Goal: Find specific page/section: Find specific page/section

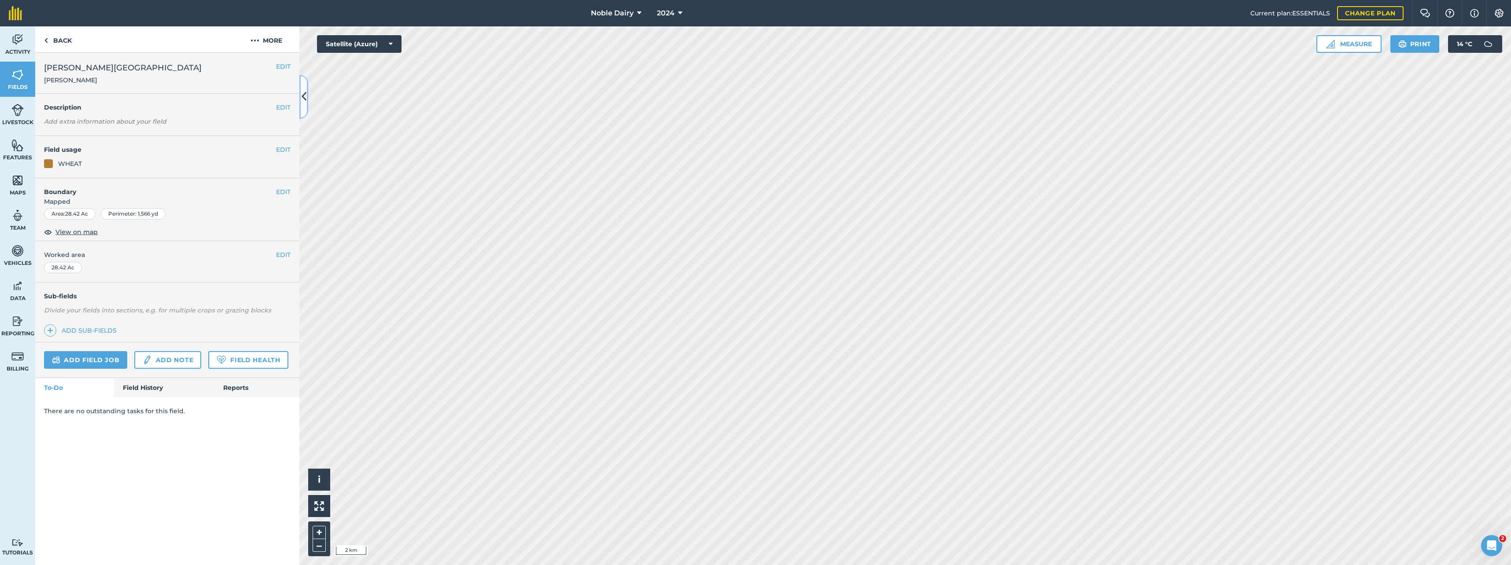
click at [302, 91] on icon at bounding box center [304, 96] width 5 height 15
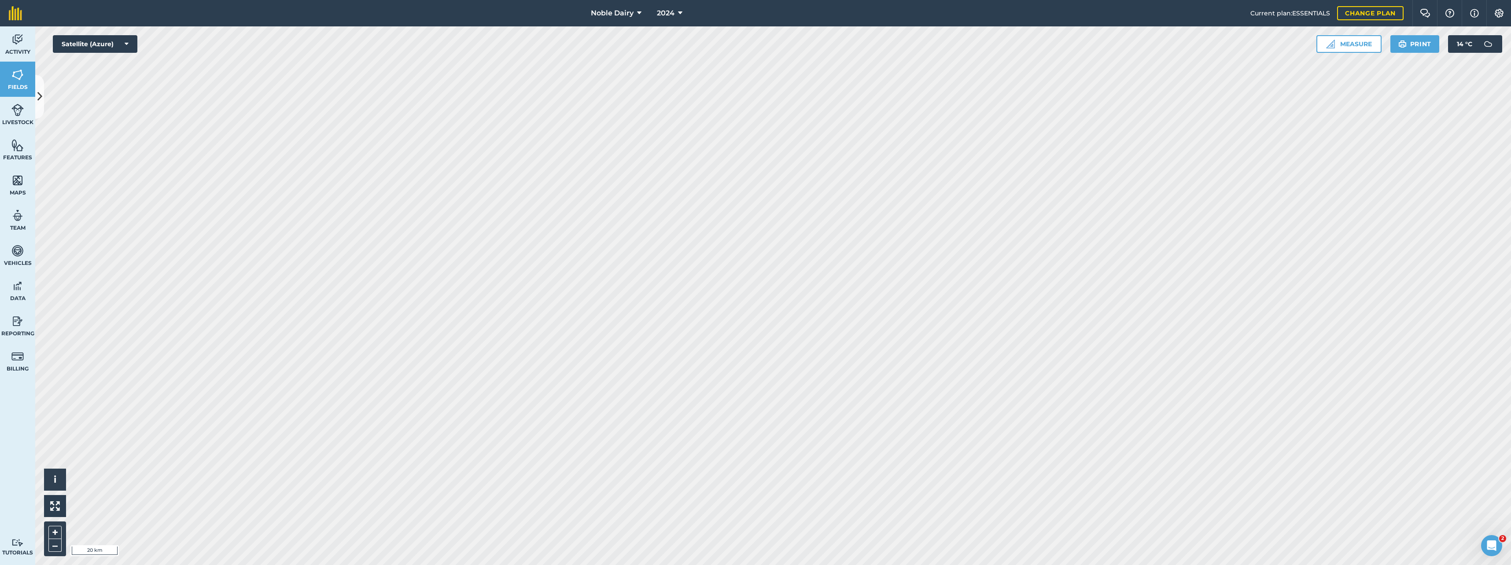
click at [724, 565] on html "Noble Dairy 2024 Current plan : ESSENTIALS Change plan Farm Chat Help Info Sett…" at bounding box center [755, 282] width 1511 height 565
click at [39, 98] on icon at bounding box center [39, 96] width 5 height 15
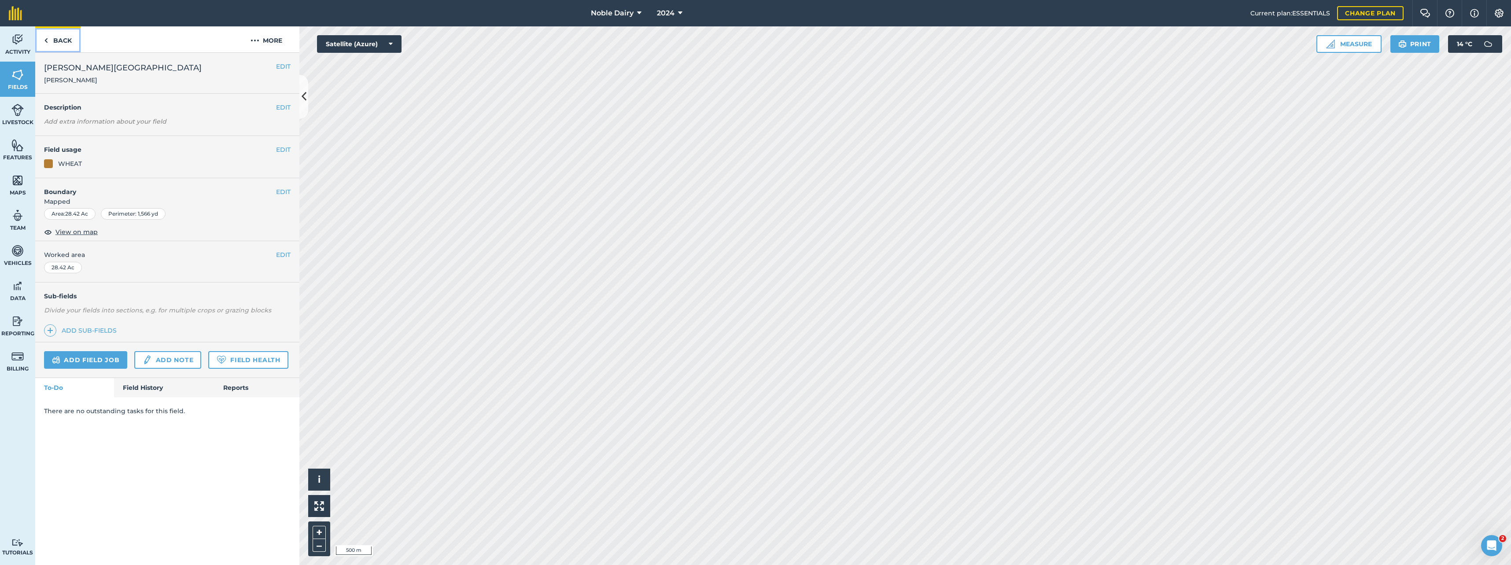
click at [46, 42] on img at bounding box center [46, 40] width 4 height 11
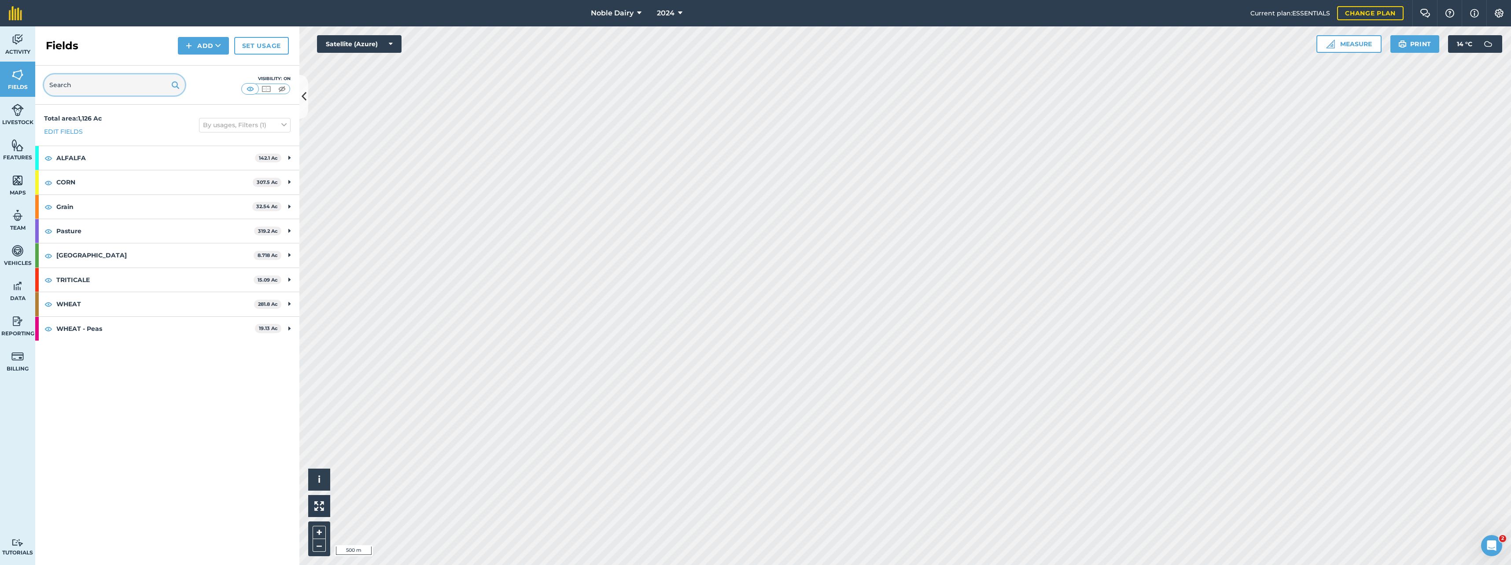
click at [94, 85] on input "text" at bounding box center [114, 84] width 141 height 21
click at [304, 97] on icon at bounding box center [304, 96] width 5 height 15
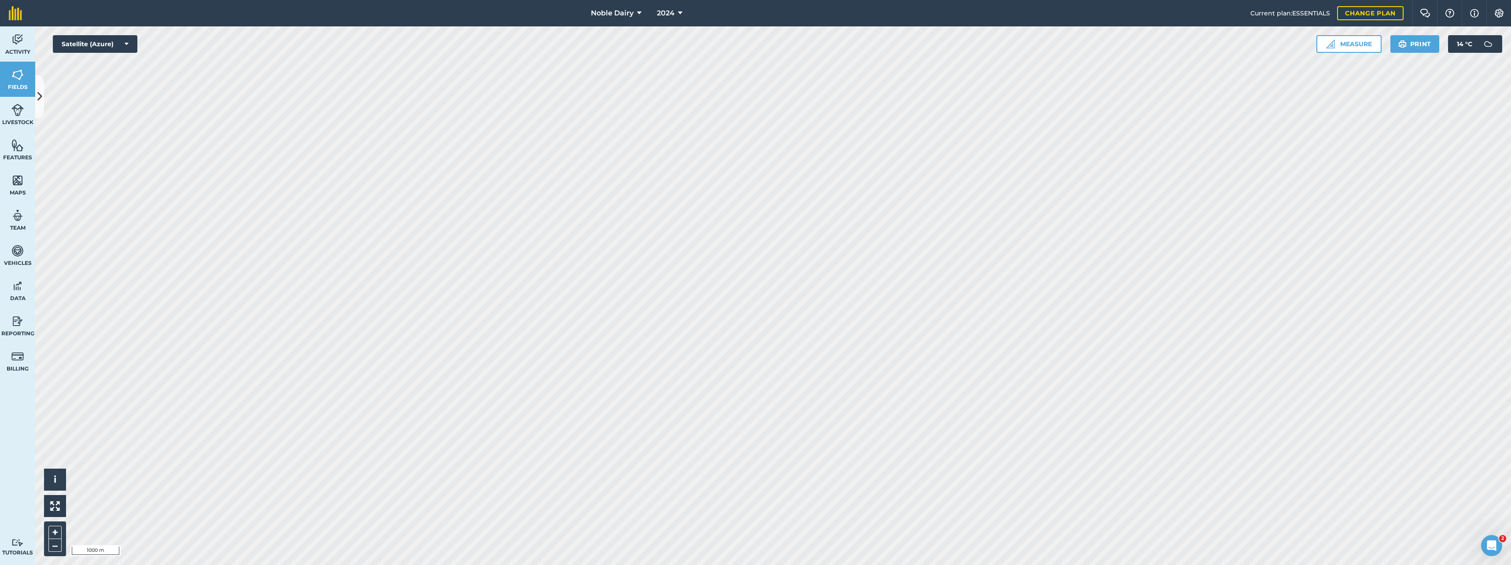
click at [900, 565] on html "Noble Dairy 2024 Current plan : ESSENTIALS Change plan Farm Chat Help Info Sett…" at bounding box center [755, 282] width 1511 height 565
click at [40, 100] on icon at bounding box center [39, 96] width 5 height 15
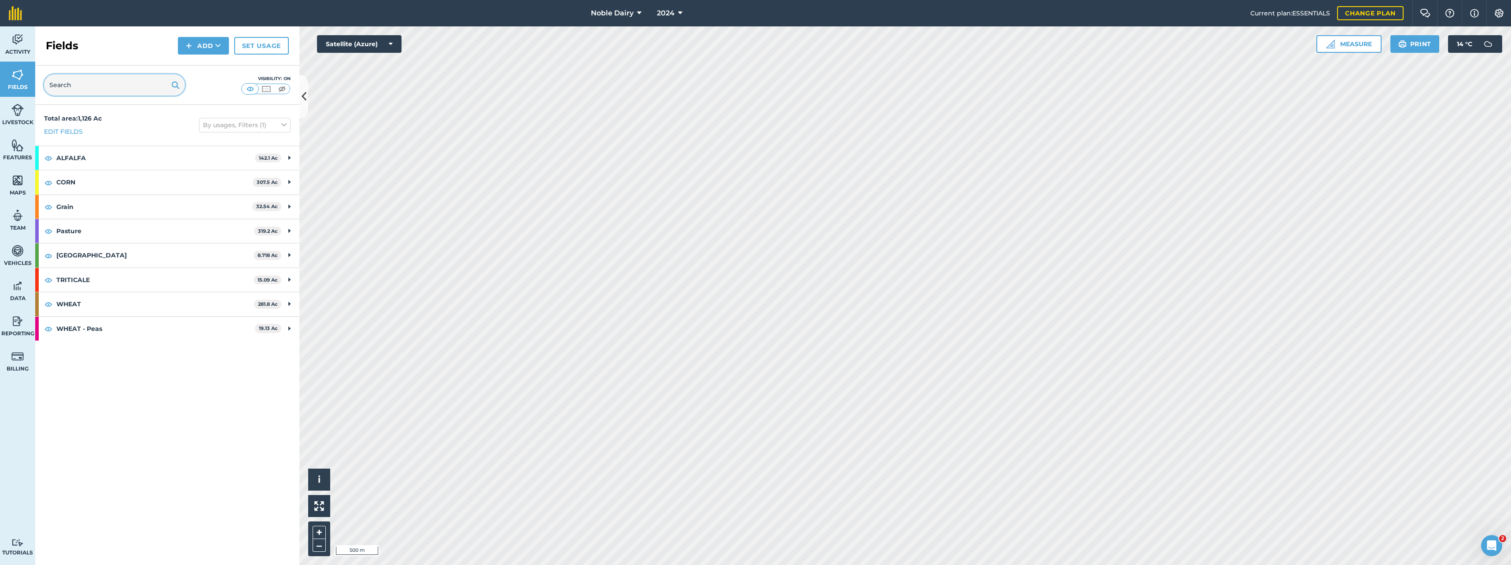
click at [61, 87] on input "text" at bounding box center [114, 84] width 141 height 21
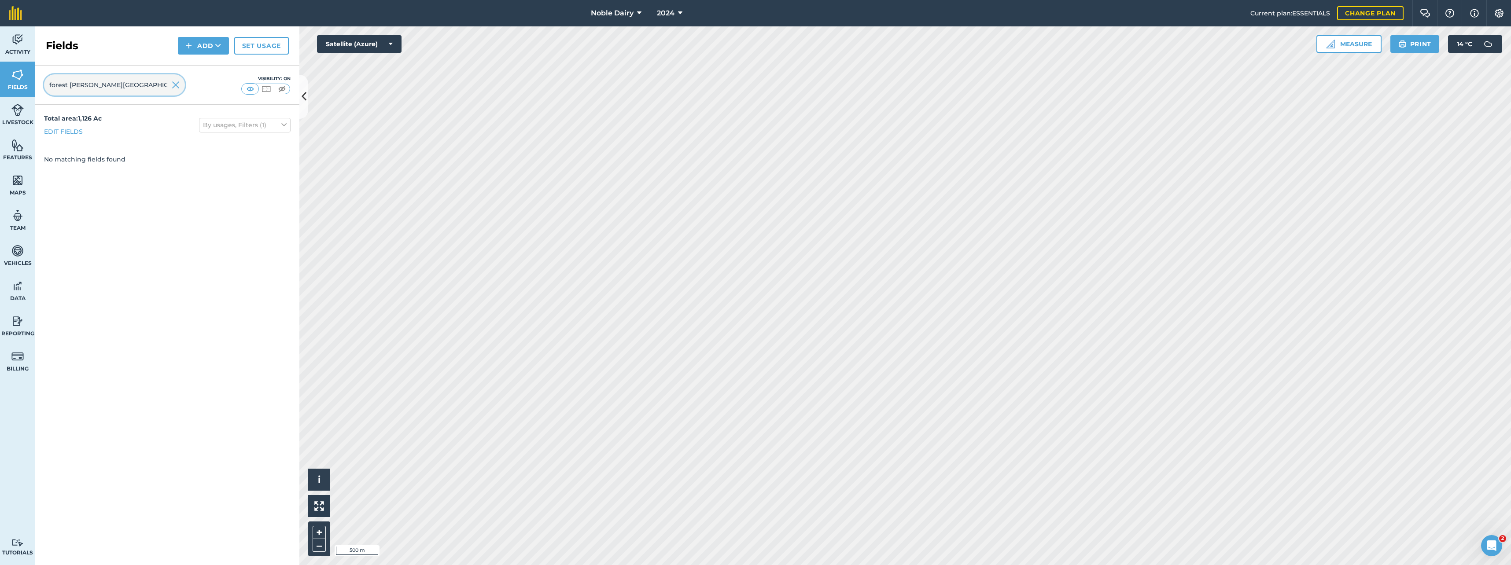
type input "forest [PERSON_NAME][GEOGRAPHIC_DATA]"
click at [304, 97] on icon at bounding box center [304, 96] width 5 height 15
